Goal: Obtain resource: Obtain resource

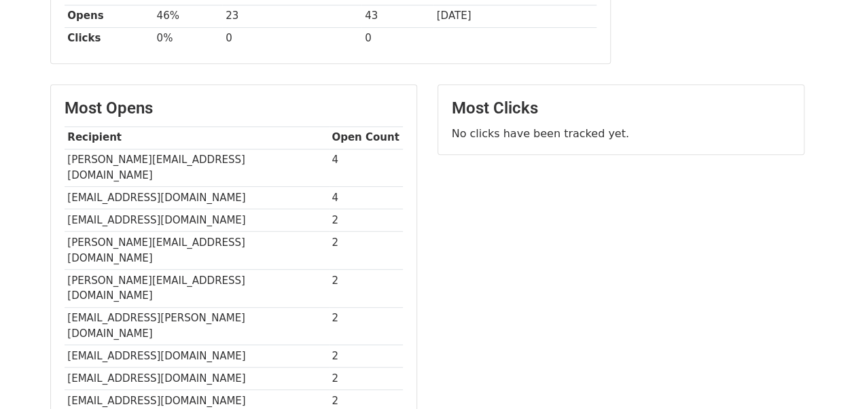
scroll to position [266, 0]
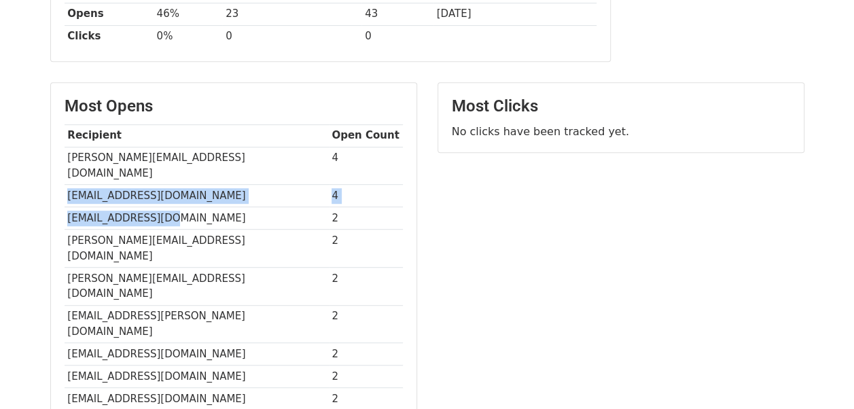
drag, startPoint x: 64, startPoint y: 175, endPoint x: 252, endPoint y: 193, distance: 188.5
click at [252, 193] on tbody "Recipient Open Count [PERSON_NAME][EMAIL_ADDRESS][DOMAIN_NAME] 4 [EMAIL_ADDRESS…" at bounding box center [234, 278] width 339 height 309
drag, startPoint x: 252, startPoint y: 193, endPoint x: 196, endPoint y: 184, distance: 56.5
click at [196, 185] on td "[EMAIL_ADDRESS][DOMAIN_NAME]" at bounding box center [197, 196] width 264 height 22
click at [192, 185] on td "[EMAIL_ADDRESS][DOMAIN_NAME]" at bounding box center [197, 196] width 264 height 22
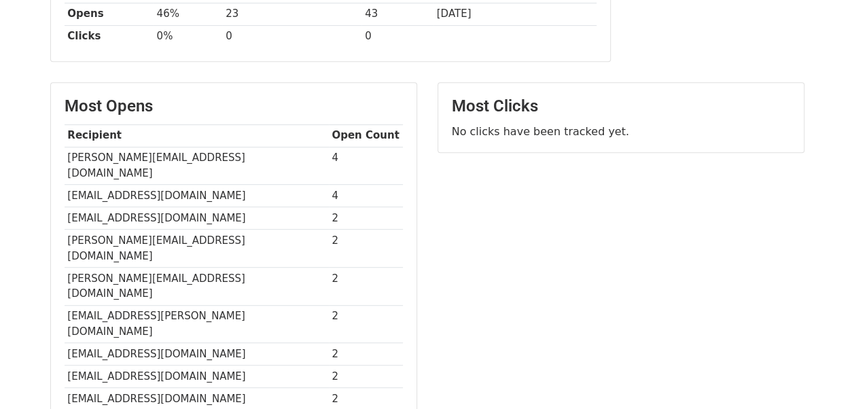
drag, startPoint x: 67, startPoint y: 177, endPoint x: 238, endPoint y: 180, distance: 170.6
click at [238, 185] on td "[EMAIL_ADDRESS][DOMAIN_NAME]" at bounding box center [197, 196] width 264 height 22
copy td "[EMAIL_ADDRESS][DOMAIN_NAME]"
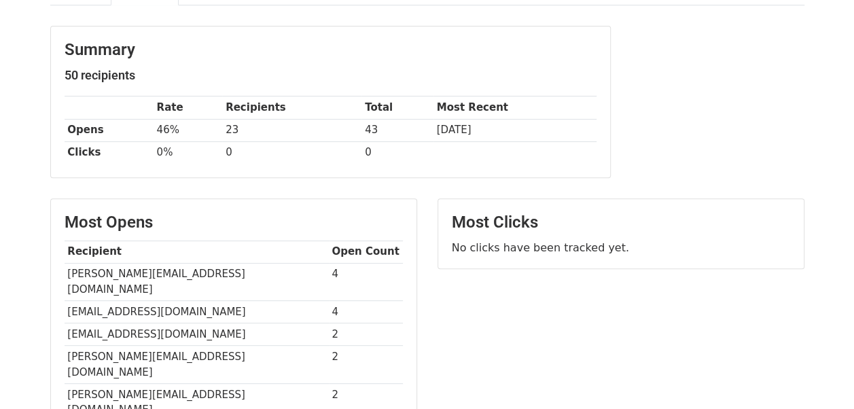
scroll to position [148, 0]
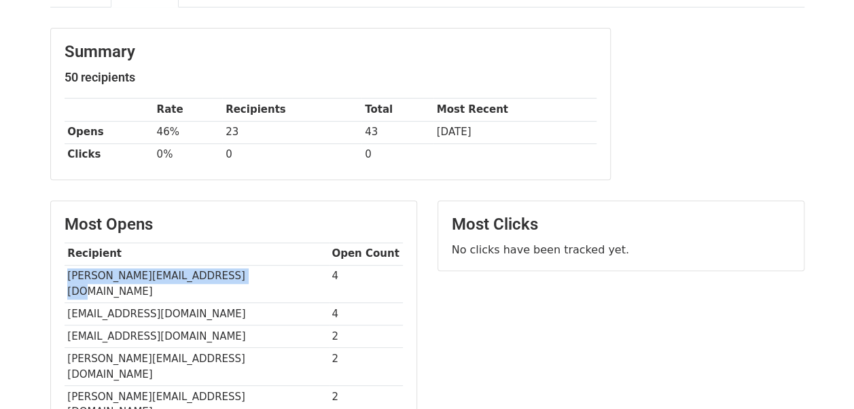
drag, startPoint x: 67, startPoint y: 274, endPoint x: 226, endPoint y: 276, distance: 159.8
click at [226, 276] on td "[PERSON_NAME][EMAIL_ADDRESS][DOMAIN_NAME]" at bounding box center [197, 284] width 264 height 38
copy td "[PERSON_NAME][EMAIL_ADDRESS][DOMAIN_NAME]"
click at [239, 348] on td "[PERSON_NAME][EMAIL_ADDRESS][DOMAIN_NAME]" at bounding box center [197, 367] width 264 height 38
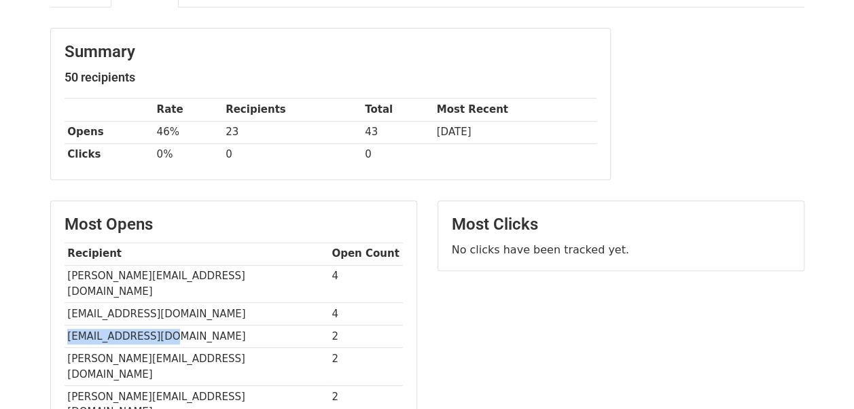
drag, startPoint x: 67, startPoint y: 314, endPoint x: 185, endPoint y: 314, distance: 118.3
click at [185, 326] on td "[EMAIL_ADDRESS][DOMAIN_NAME]" at bounding box center [197, 337] width 264 height 22
copy td "[EMAIL_ADDRESS][DOMAIN_NAME]"
click at [111, 386] on td "[PERSON_NAME][EMAIL_ADDRESS][DOMAIN_NAME]" at bounding box center [197, 405] width 264 height 38
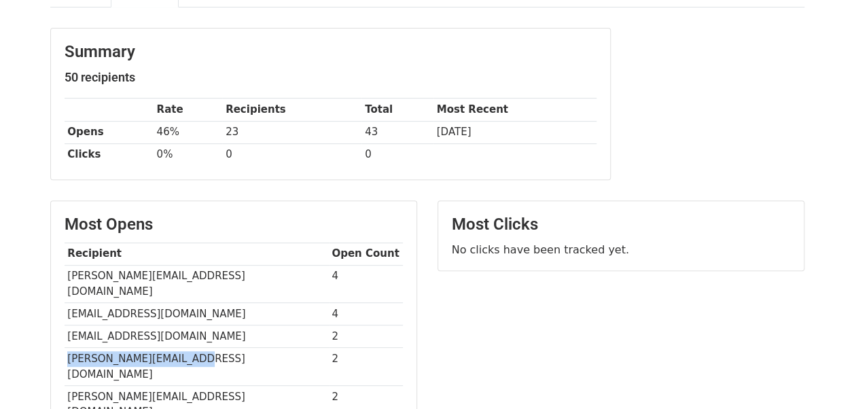
drag, startPoint x: 65, startPoint y: 339, endPoint x: 174, endPoint y: 354, distance: 110.5
click at [174, 354] on tbody "Recipient Open Count [PERSON_NAME][EMAIL_ADDRESS][DOMAIN_NAME] 4 [EMAIL_ADDRESS…" at bounding box center [234, 397] width 339 height 309
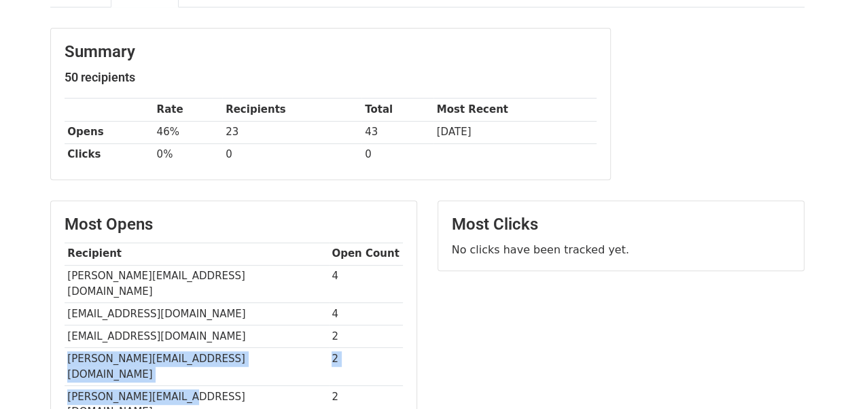
copy tbody "[PERSON_NAME][EMAIL_ADDRESS][DOMAIN_NAME] 2 [PERSON_NAME]@titan"
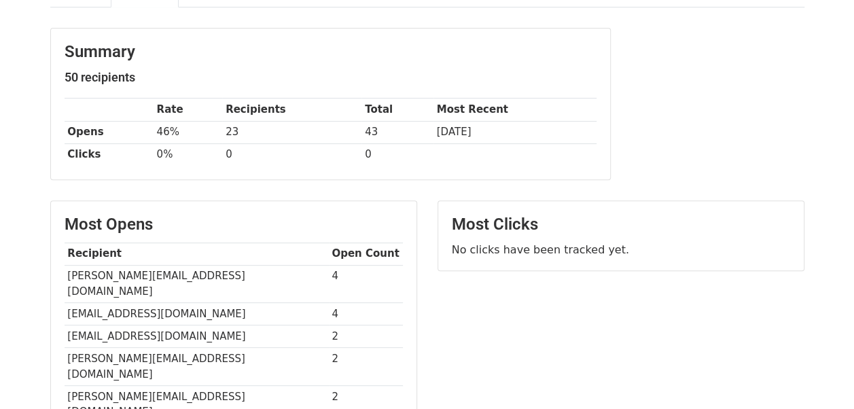
click at [231, 386] on td "[PERSON_NAME][EMAIL_ADDRESS][DOMAIN_NAME]" at bounding box center [197, 405] width 264 height 38
drag, startPoint x: 69, startPoint y: 335, endPoint x: 211, endPoint y: 334, distance: 142.1
click at [211, 348] on td "[PERSON_NAME][EMAIL_ADDRESS][DOMAIN_NAME]" at bounding box center [197, 367] width 264 height 38
copy td "[PERSON_NAME][EMAIL_ADDRESS][DOMAIN_NAME]"
click at [77, 386] on td "[PERSON_NAME][EMAIL_ADDRESS][DOMAIN_NAME]" at bounding box center [197, 405] width 264 height 38
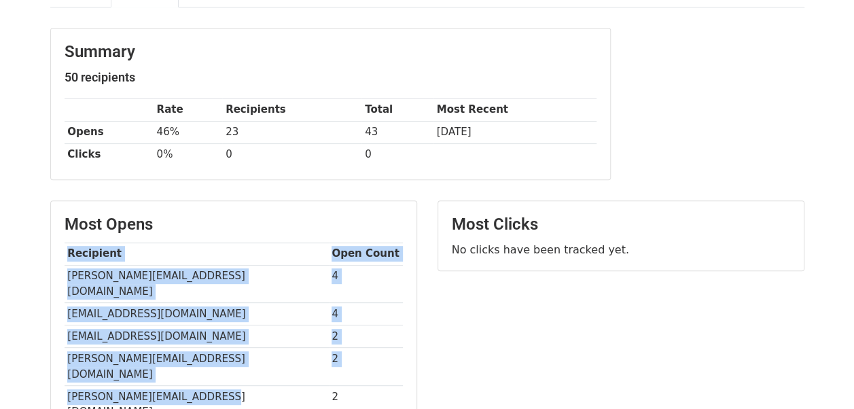
drag, startPoint x: 63, startPoint y: 361, endPoint x: 206, endPoint y: 360, distance: 142.8
click at [206, 360] on div "Most Opens Recipient Open Count [PERSON_NAME][EMAIL_ADDRESS][DOMAIN_NAME] 4 [EM…" at bounding box center [234, 383] width 366 height 364
click at [206, 386] on td "[PERSON_NAME][EMAIL_ADDRESS][DOMAIN_NAME]" at bounding box center [197, 405] width 264 height 38
click at [166, 386] on td "[PERSON_NAME][EMAIL_ADDRESS][DOMAIN_NAME]" at bounding box center [197, 405] width 264 height 38
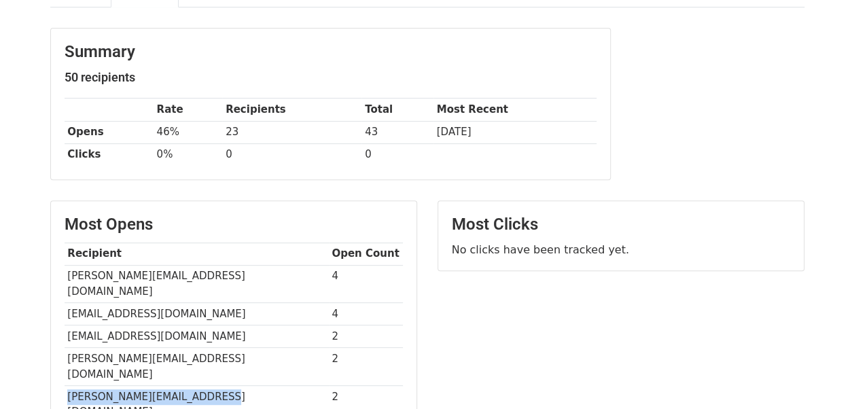
drag, startPoint x: 67, startPoint y: 362, endPoint x: 207, endPoint y: 360, distance: 140.0
click at [207, 386] on td "[PERSON_NAME][EMAIL_ADDRESS][DOMAIN_NAME]" at bounding box center [197, 405] width 264 height 38
copy td "[PERSON_NAME][EMAIL_ADDRESS][DOMAIN_NAME]"
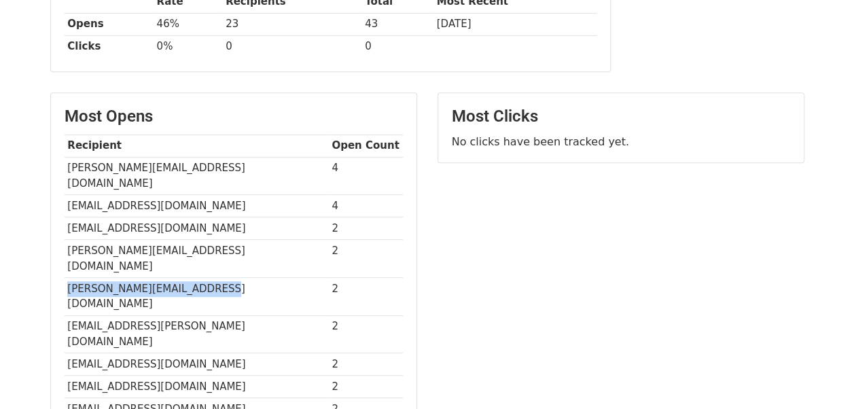
scroll to position [261, 0]
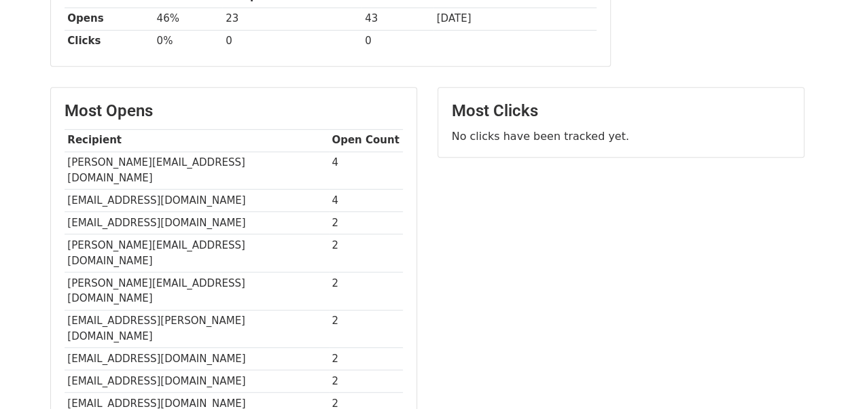
click at [233, 348] on td "[EMAIL_ADDRESS][DOMAIN_NAME]" at bounding box center [197, 359] width 264 height 22
drag, startPoint x: 66, startPoint y: 272, endPoint x: 245, endPoint y: 264, distance: 179.6
click at [245, 310] on td "[EMAIL_ADDRESS][PERSON_NAME][DOMAIN_NAME]" at bounding box center [197, 329] width 264 height 38
copy td "[EMAIL_ADDRESS][PERSON_NAME][DOMAIN_NAME]"
click at [186, 393] on td "[EMAIL_ADDRESS][DOMAIN_NAME]" at bounding box center [197, 404] width 264 height 22
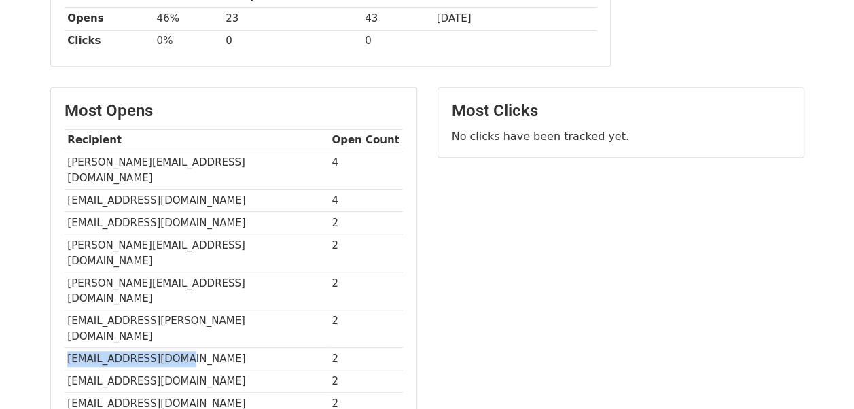
drag, startPoint x: 67, startPoint y: 292, endPoint x: 159, endPoint y: 310, distance: 94.1
click at [159, 310] on tbody "Recipient Open Count [PERSON_NAME][EMAIL_ADDRESS][DOMAIN_NAME] 4 [EMAIL_ADDRESS…" at bounding box center [234, 283] width 339 height 309
copy tbody "[EMAIL_ADDRESS][DOMAIN_NAME] 2 Patil.Mahendra@ma"
click at [241, 348] on td "[EMAIL_ADDRESS][DOMAIN_NAME]" at bounding box center [197, 359] width 264 height 22
drag, startPoint x: 65, startPoint y: 295, endPoint x: 169, endPoint y: 294, distance: 104.0
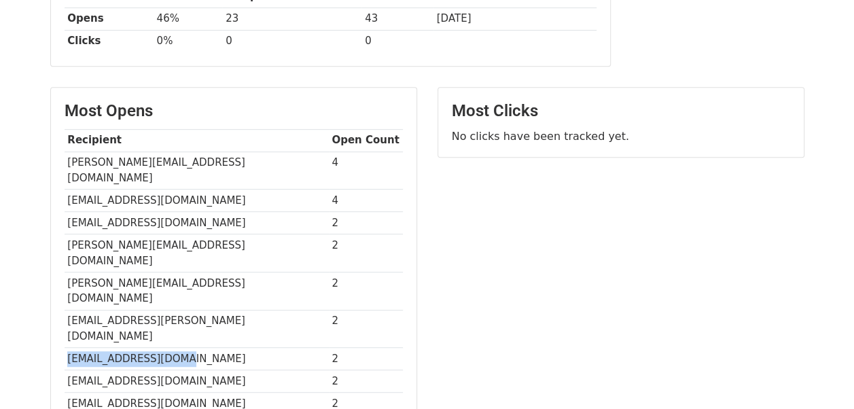
click at [169, 348] on td "[EMAIL_ADDRESS][DOMAIN_NAME]" at bounding box center [197, 359] width 264 height 22
copy td "[EMAIL_ADDRESS][DOMAIN_NAME]"
click at [235, 371] on div "Most Opens Recipient Open Count [PERSON_NAME][EMAIL_ADDRESS][DOMAIN_NAME] 4 [EM…" at bounding box center [234, 270] width 366 height 364
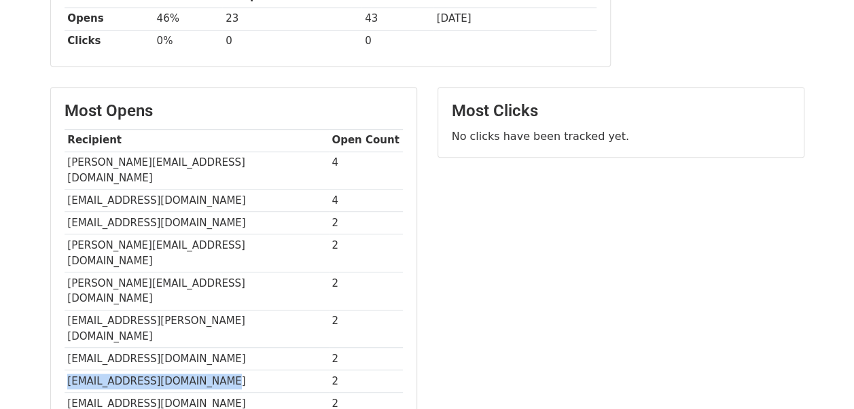
drag, startPoint x: 65, startPoint y: 316, endPoint x: 224, endPoint y: 318, distance: 158.4
click at [224, 370] on td "[EMAIL_ADDRESS][DOMAIN_NAME]" at bounding box center [197, 381] width 264 height 22
copy td "[EMAIL_ADDRESS][DOMAIN_NAME]"
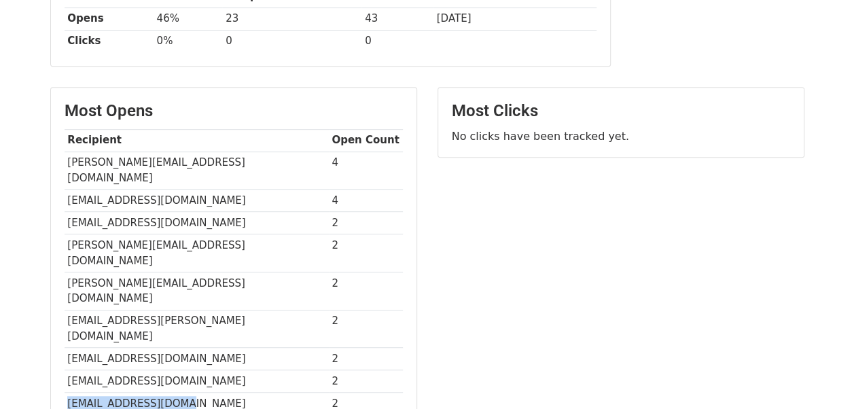
drag, startPoint x: 68, startPoint y: 339, endPoint x: 186, endPoint y: 326, distance: 118.9
click at [186, 393] on td "[EMAIL_ADDRESS][DOMAIN_NAME]" at bounding box center [197, 404] width 264 height 22
drag, startPoint x: 67, startPoint y: 356, endPoint x: 207, endPoint y: 358, distance: 140.7
